Goal: Task Accomplishment & Management: Use online tool/utility

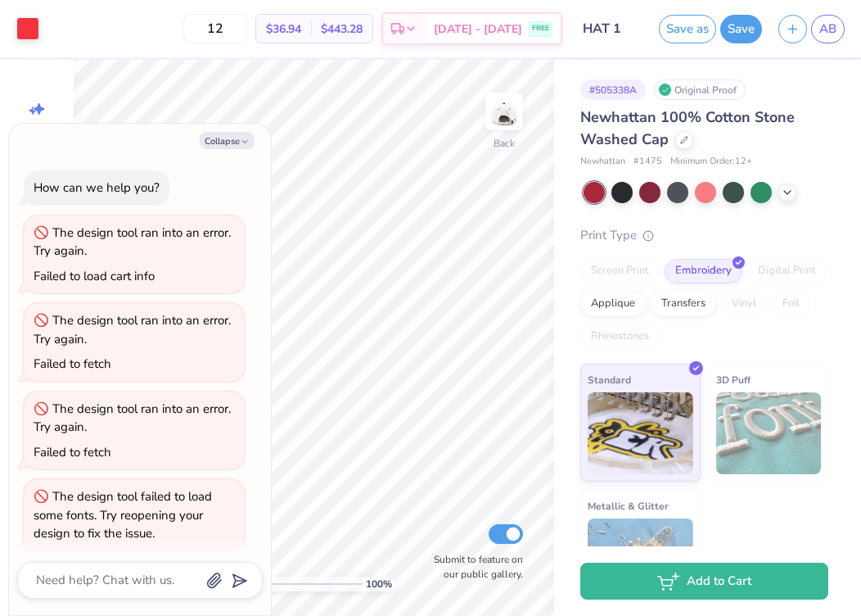
scroll to position [274, 0]
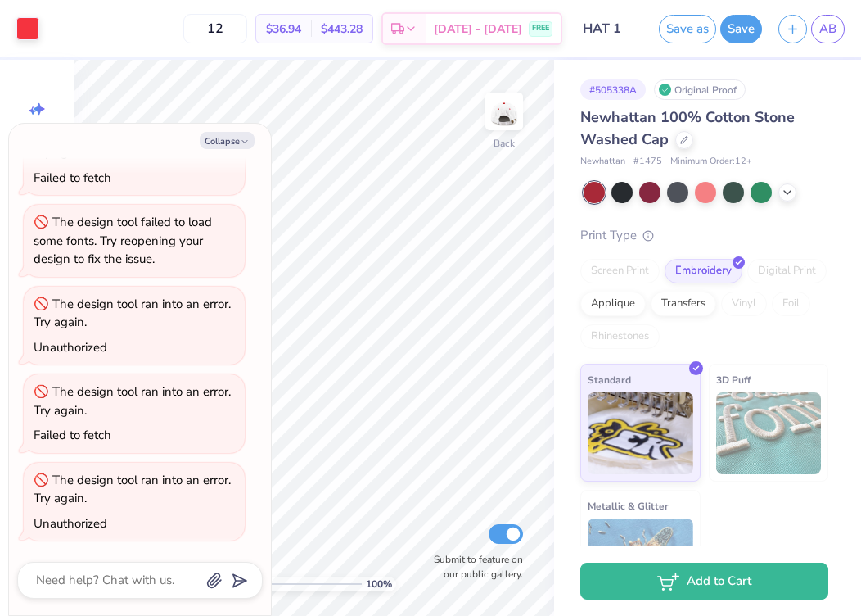
type textarea "x"
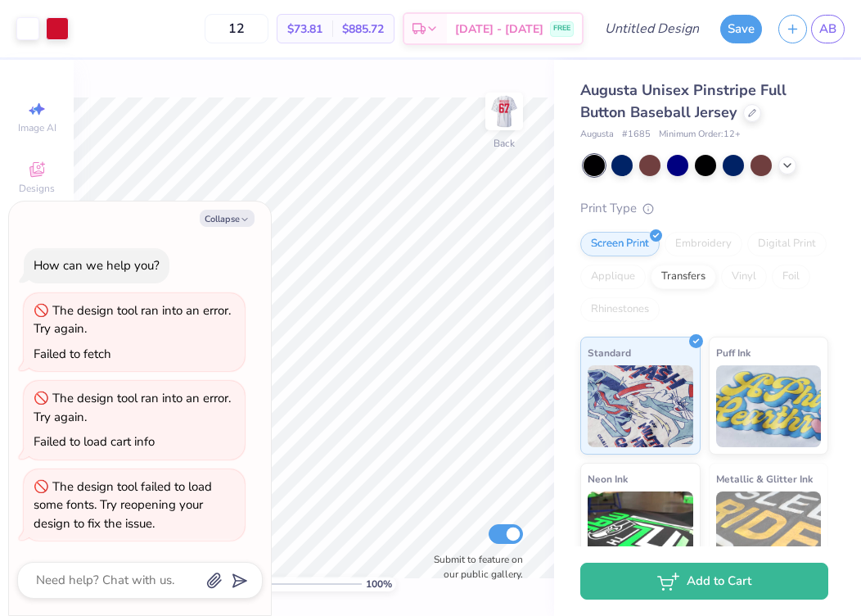
click at [242, 209] on div "Collapse How can we help you? The design tool ran into an error. Try again. Fai…" at bounding box center [140, 407] width 262 height 413
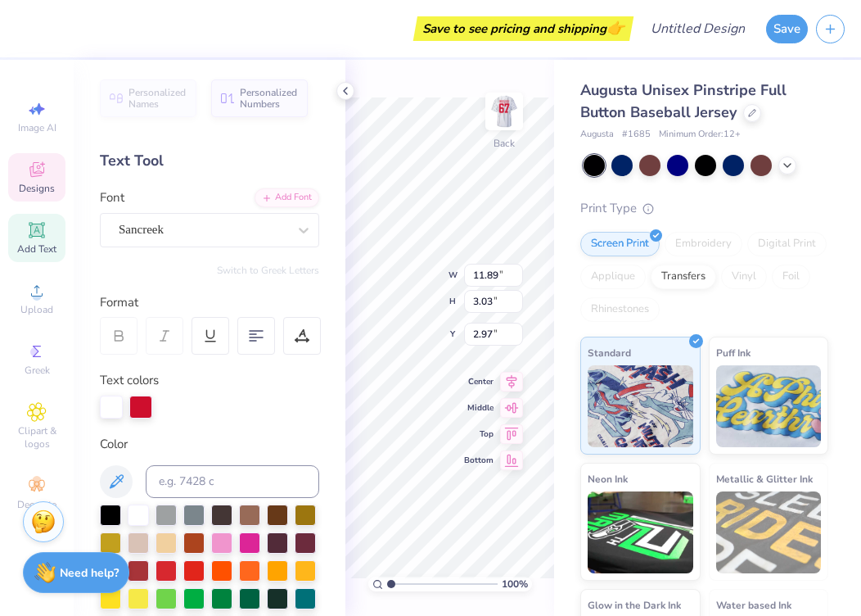
type textarea "PHI"
click at [156, 237] on div "Sancreek" at bounding box center [203, 229] width 172 height 25
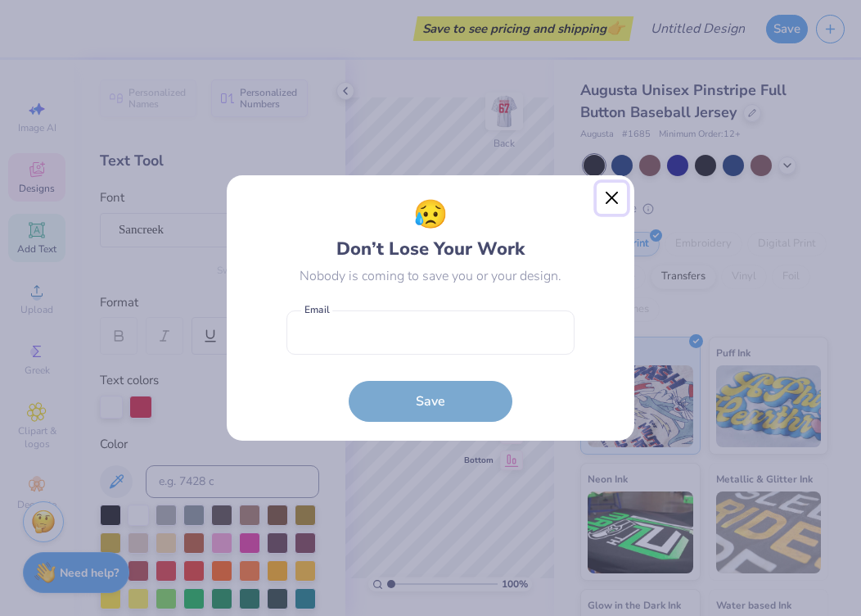
click at [626, 201] on button "Close" at bounding box center [612, 198] width 31 height 31
